Goal: Download file/media

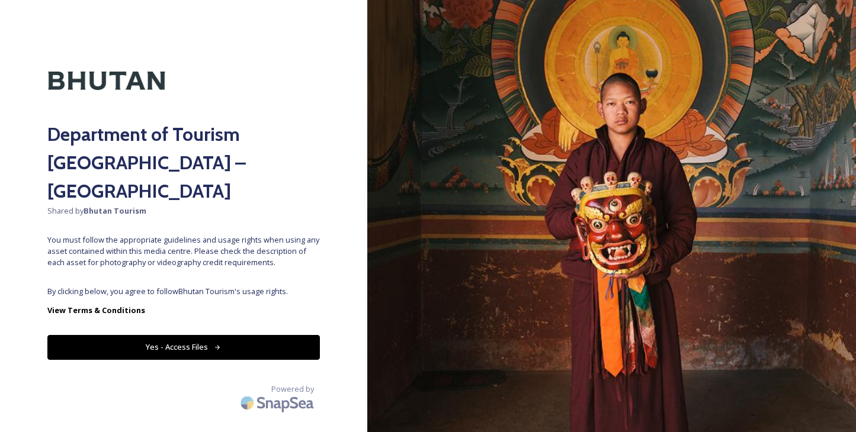
click at [236, 335] on button "Yes - Access Files" at bounding box center [183, 347] width 272 height 24
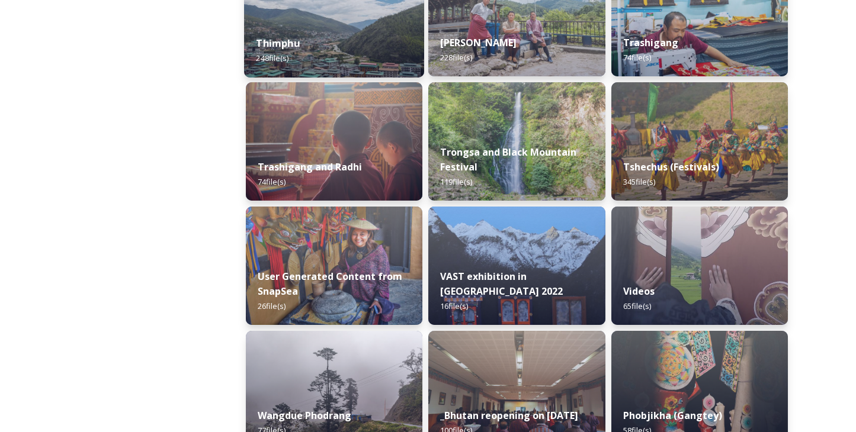
scroll to position [1480, 0]
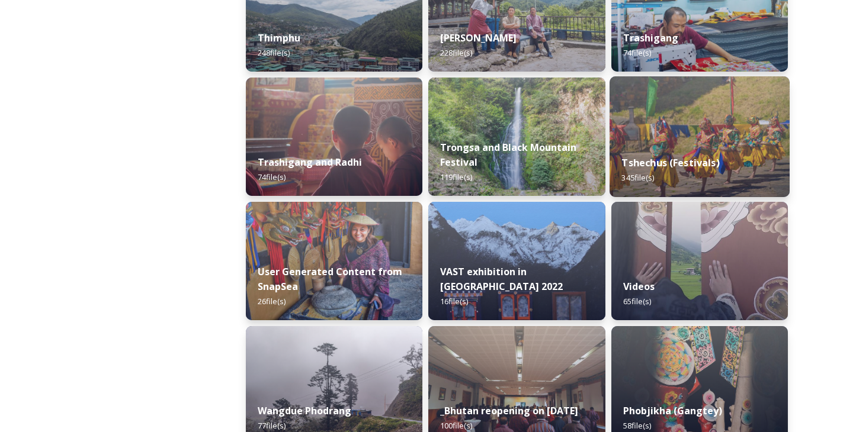
click at [636, 146] on div "Tshechus (Festivals) 345 file(s)" at bounding box center [699, 170] width 180 height 54
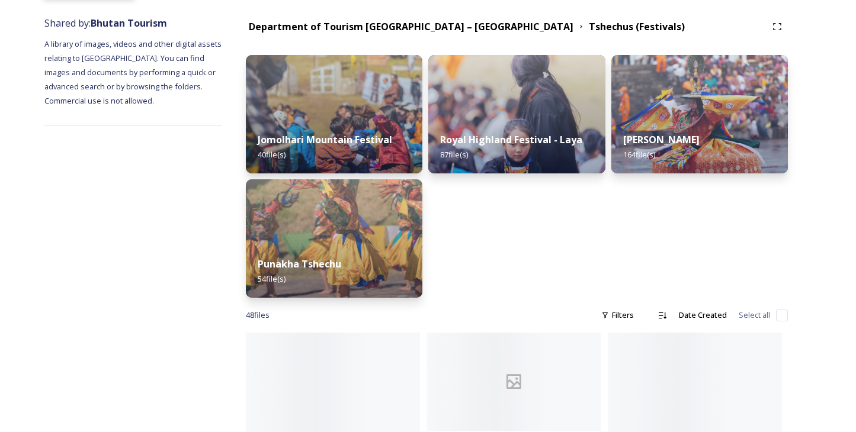
scroll to position [137, 0]
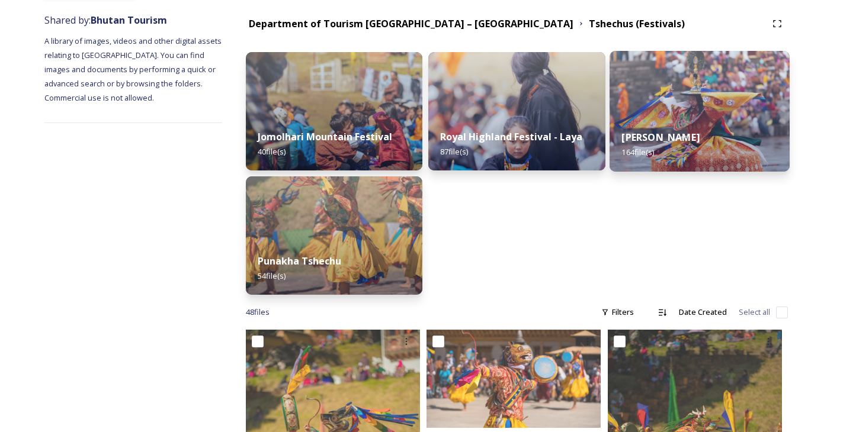
click at [661, 117] on img at bounding box center [699, 111] width 180 height 121
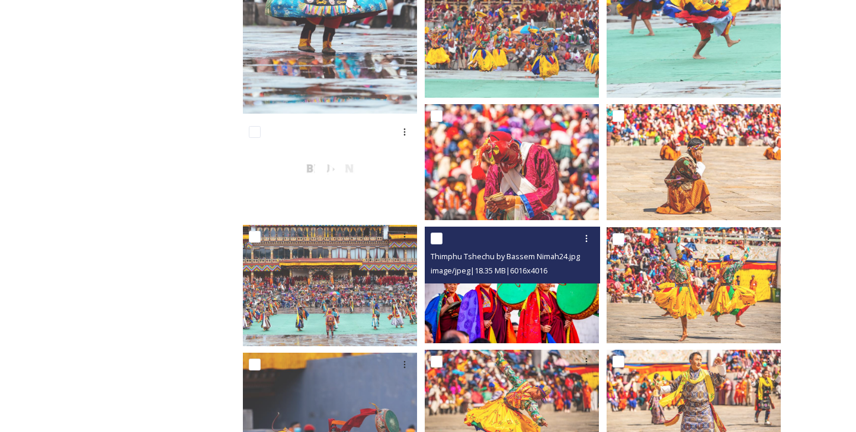
scroll to position [2407, 0]
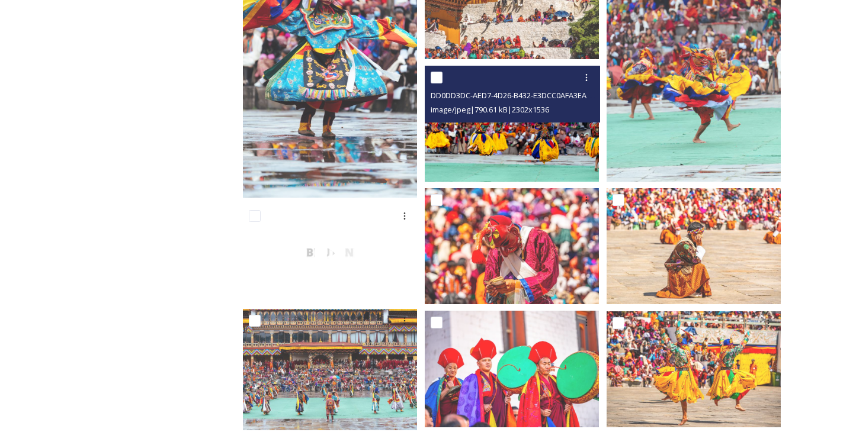
click at [538, 142] on img at bounding box center [512, 124] width 174 height 116
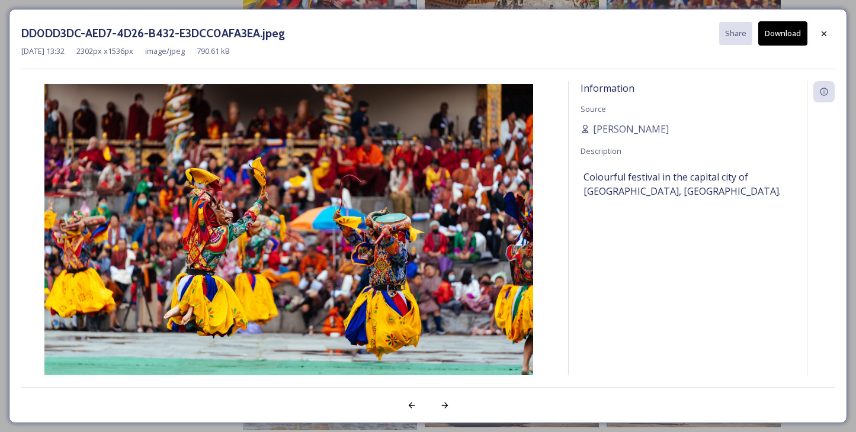
click at [774, 39] on button "Download" at bounding box center [782, 33] width 49 height 24
click at [823, 34] on icon at bounding box center [823, 33] width 5 height 5
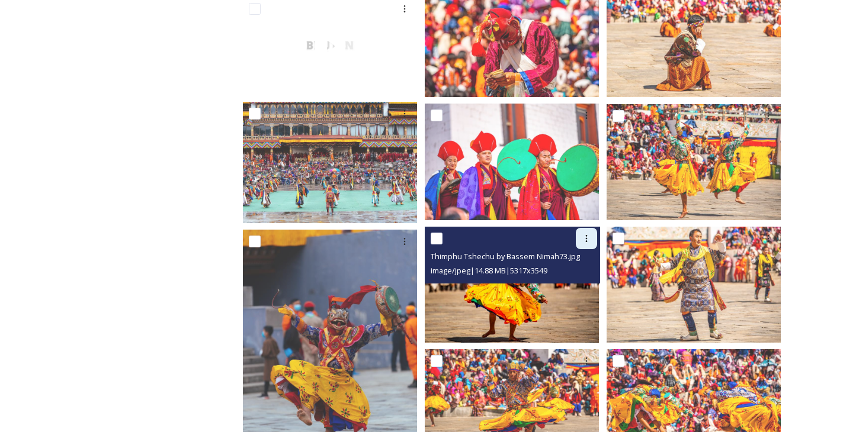
scroll to position [2619, 0]
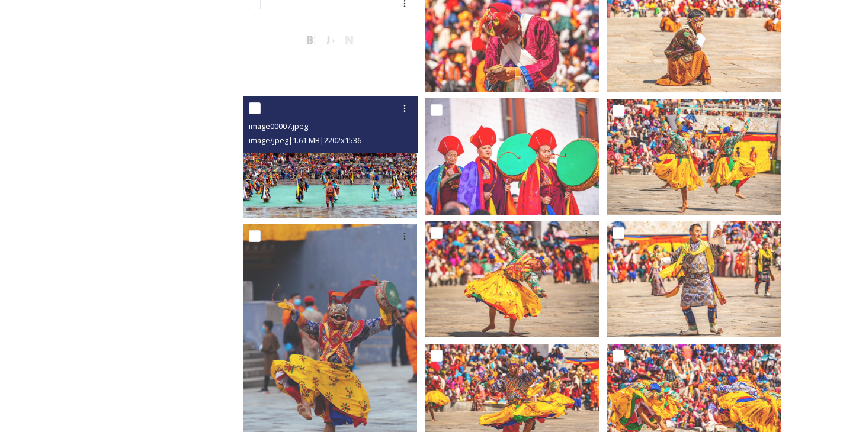
click at [335, 186] on img at bounding box center [330, 157] width 174 height 121
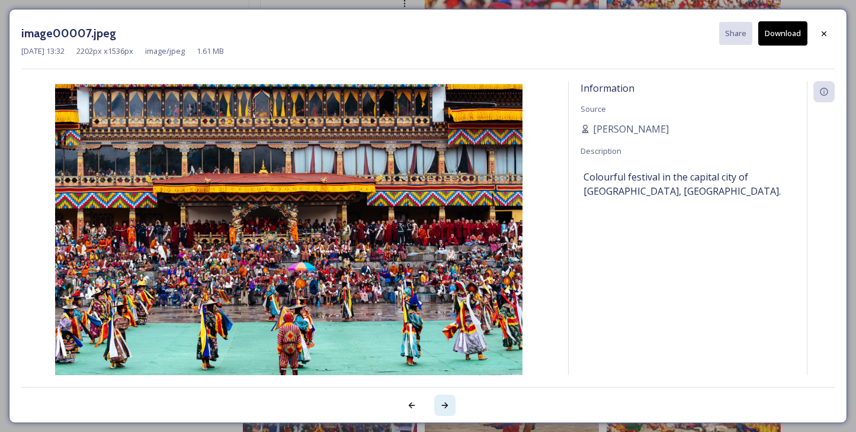
click at [446, 404] on icon at bounding box center [444, 405] width 9 height 9
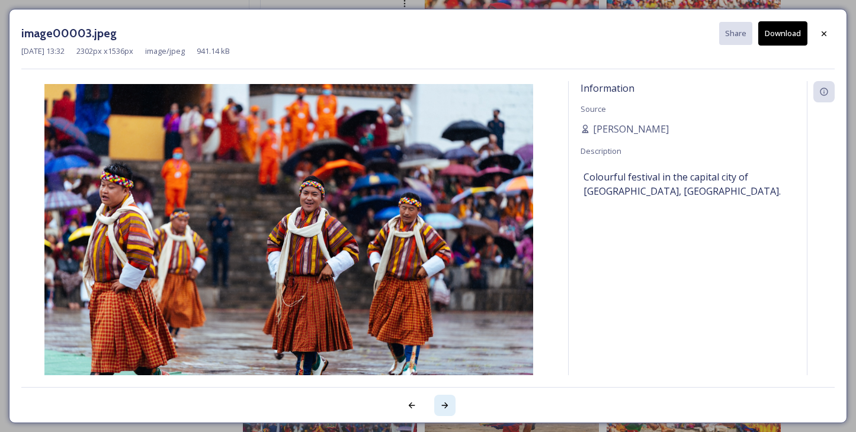
click at [446, 404] on icon at bounding box center [444, 405] width 9 height 9
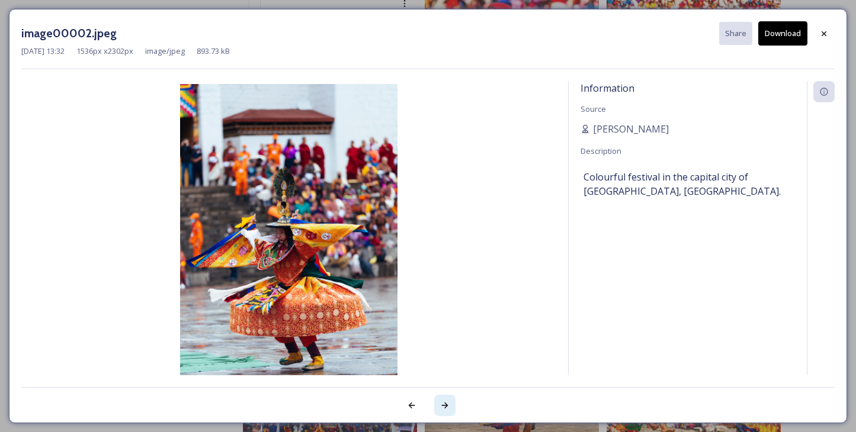
click at [446, 404] on icon at bounding box center [444, 405] width 9 height 9
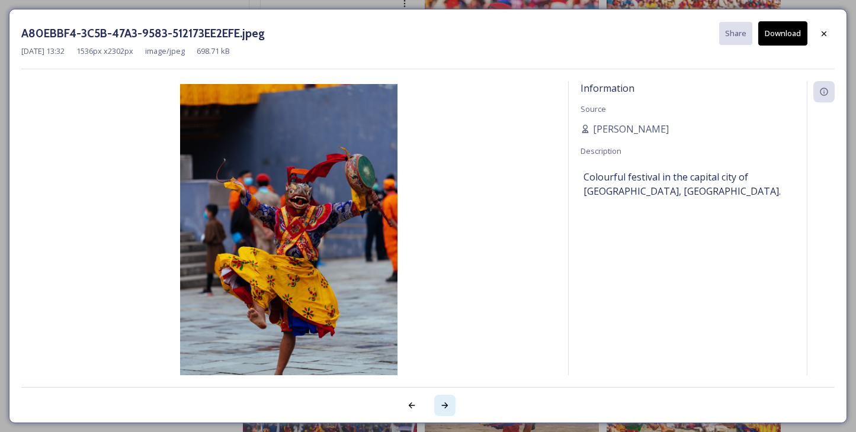
click at [446, 404] on icon at bounding box center [444, 405] width 9 height 9
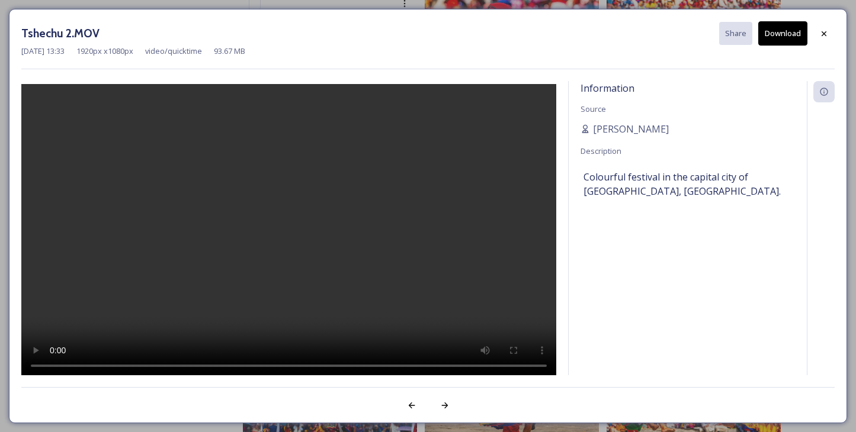
click at [293, 224] on video at bounding box center [288, 231] width 535 height 295
click at [365, 365] on video at bounding box center [288, 231] width 535 height 295
click at [388, 366] on video at bounding box center [288, 231] width 535 height 295
click at [415, 366] on video at bounding box center [288, 231] width 535 height 295
click at [448, 367] on video at bounding box center [288, 231] width 535 height 295
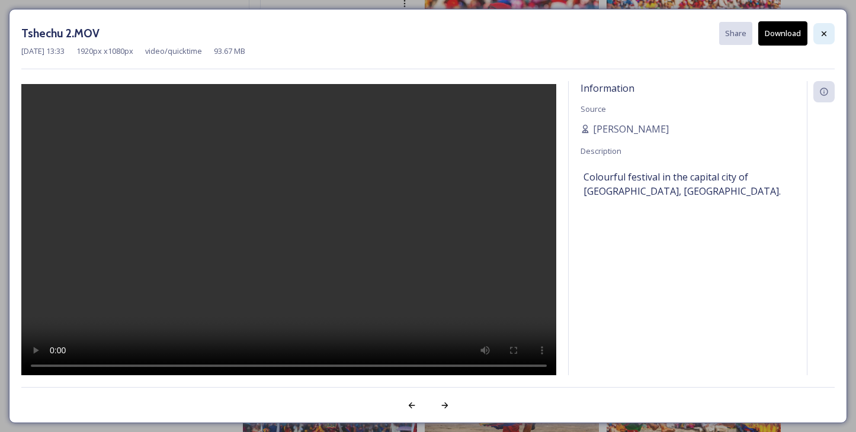
click at [827, 34] on icon at bounding box center [823, 33] width 9 height 9
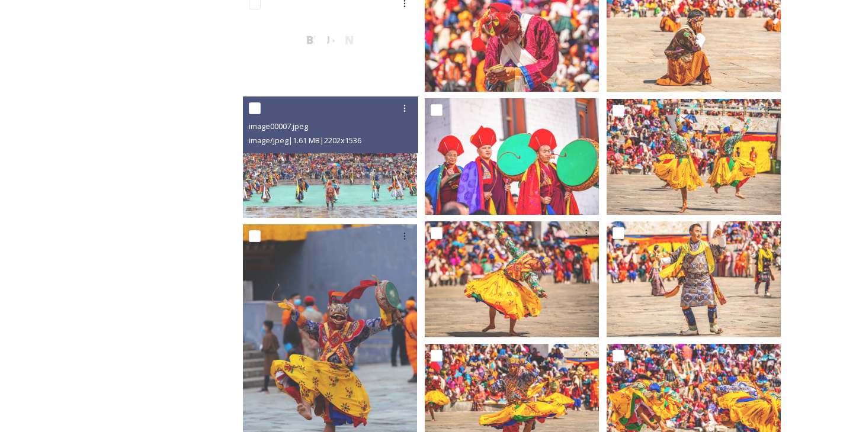
scroll to position [2649, 0]
